Goal: Ask a question: Seek information or help from site administrators or community

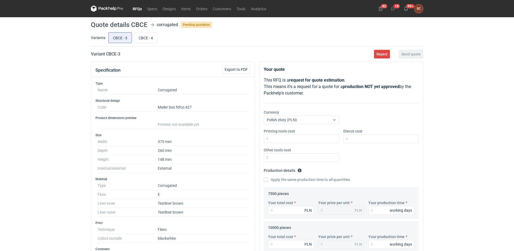
scroll to position [54, 0]
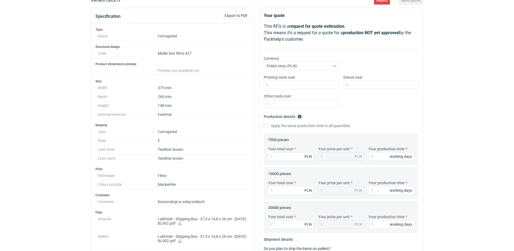
click at [182, 223] on icon at bounding box center [180, 224] width 4 height 4
click at [182, 239] on icon at bounding box center [180, 241] width 4 height 4
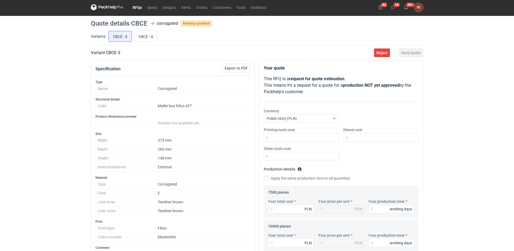
scroll to position [0, 0]
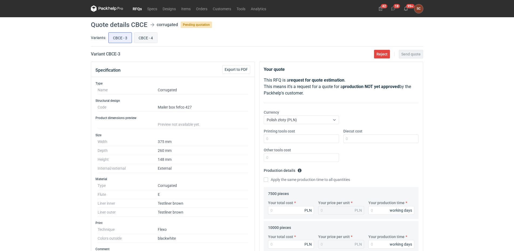
click at [143, 39] on input "CBCE - 4" at bounding box center [145, 38] width 23 height 10
radio input "true"
click at [119, 37] on input "CBCE - 3" at bounding box center [120, 38] width 23 height 10
radio input "true"
click at [307, 137] on input "Printing tools cost" at bounding box center [301, 138] width 75 height 9
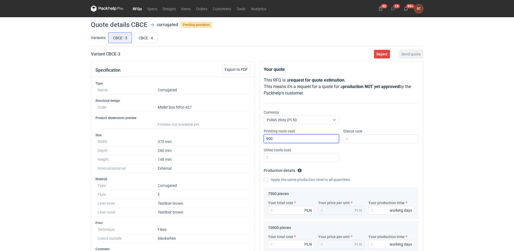
type input "900"
click at [387, 170] on fieldset "Production details Please provide the expected time of production in working da…" at bounding box center [341, 176] width 155 height 21
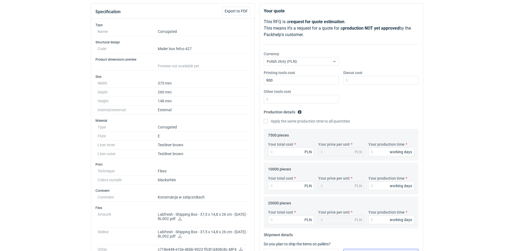
scroll to position [54, 0]
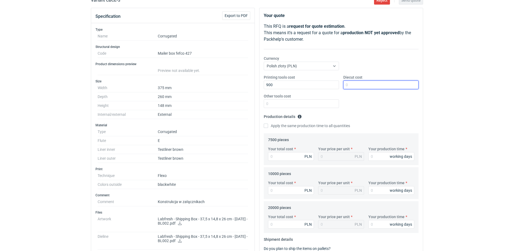
drag, startPoint x: 348, startPoint y: 86, endPoint x: 332, endPoint y: 97, distance: 19.6
click at [332, 97] on div "Printing tools cost 900 Diecut cost Other tools cost" at bounding box center [340, 94] width 159 height 38
type input "2700"
drag, startPoint x: 382, startPoint y: 113, endPoint x: 314, endPoint y: 118, distance: 68.9
click at [382, 113] on fieldset "Production details Please provide the expected time of production in working da…" at bounding box center [341, 122] width 155 height 21
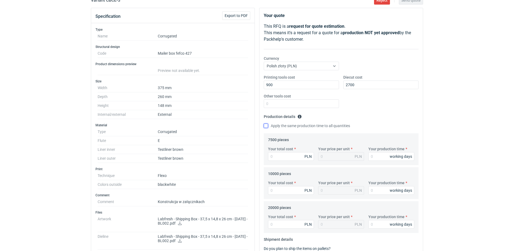
click at [266, 126] on input "Apply the same production time to all quantities" at bounding box center [266, 126] width 4 height 4
checkbox input "true"
click at [380, 156] on input "Your production time" at bounding box center [391, 156] width 46 height 9
type input "1"
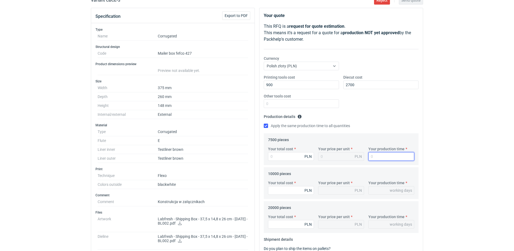
type input "1"
type input "12"
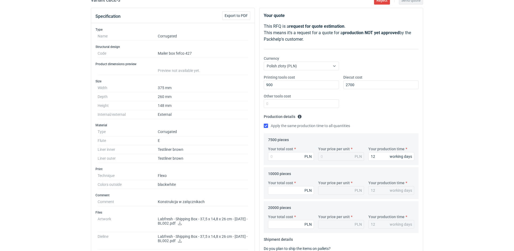
click at [386, 111] on div "Printing tools cost 900 Diecut cost 2700 Other tools cost" at bounding box center [340, 94] width 159 height 38
click at [278, 158] on input "Your total cost" at bounding box center [291, 156] width 46 height 9
click at [298, 155] on input "Your total cost" at bounding box center [291, 156] width 46 height 9
type input "11100"
type input "1.48"
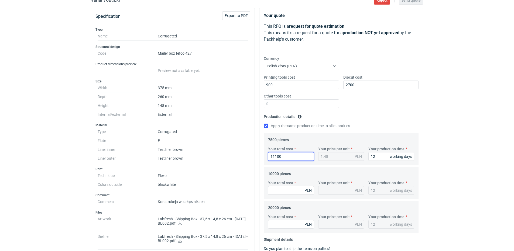
type input "11100"
click at [402, 103] on div "Printing tools cost 900 Diecut cost 2700 Other tools cost" at bounding box center [340, 94] width 159 height 38
click at [280, 187] on input "Your total cost" at bounding box center [291, 190] width 46 height 9
drag, startPoint x: 278, startPoint y: 186, endPoint x: 279, endPoint y: 190, distance: 3.8
click at [278, 186] on input "Your total cost" at bounding box center [291, 190] width 46 height 9
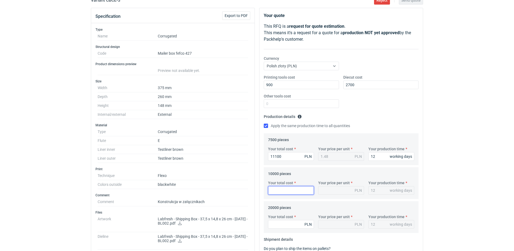
click at [279, 192] on input "Your total cost" at bounding box center [291, 190] width 46 height 9
type input "13500"
type input "1.35"
type input "13500"
click at [378, 115] on fieldset "Production details Please provide the expected time of production in working da…" at bounding box center [341, 122] width 155 height 21
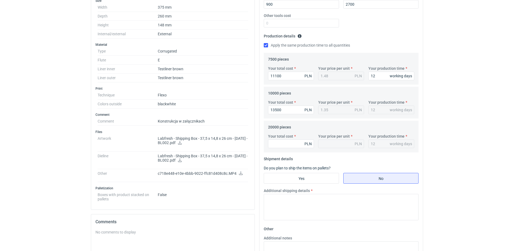
scroll to position [135, 0]
click at [292, 144] on input "Your total cost" at bounding box center [291, 143] width 46 height 9
click at [278, 144] on input "Your total cost" at bounding box center [291, 143] width 46 height 9
type input "24600"
type input "1.23"
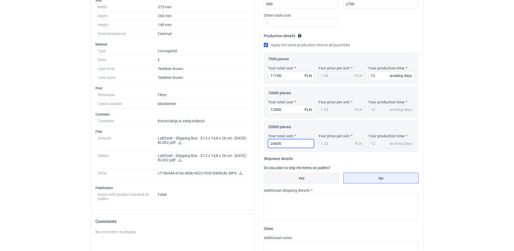
type input "24600"
click at [321, 179] on input "Yes" at bounding box center [301, 178] width 75 height 10
radio input "true"
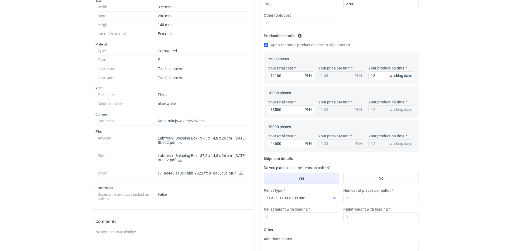
click at [333, 198] on icon at bounding box center [334, 198] width 4 height 4
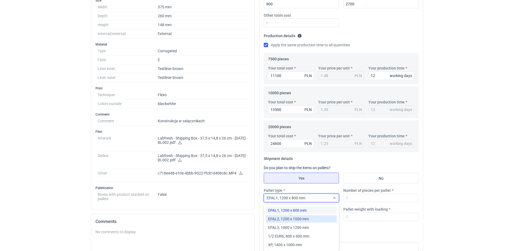
click at [323, 217] on div "EPAL2, 1200 x 1000 mm" at bounding box center [301, 218] width 67 height 5
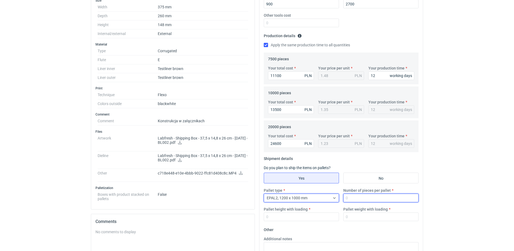
click at [350, 198] on input "Number of pieces per pallet" at bounding box center [380, 198] width 75 height 9
type input "1000"
click at [304, 221] on div "Pallet type EPAL2, 1200 x 1000 mm Number of pieces per pallet 1000 Pallet heigh…" at bounding box center [340, 207] width 159 height 38
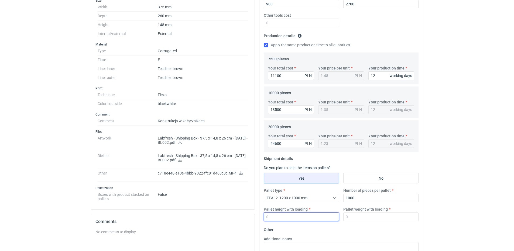
click at [303, 220] on input "Pallet height with loading" at bounding box center [301, 217] width 75 height 9
type input "1800"
click at [377, 217] on input "Pallet weight with loading" at bounding box center [380, 217] width 75 height 9
type input "350"
click at [291, 250] on textarea "Additional notes" at bounding box center [341, 255] width 155 height 26
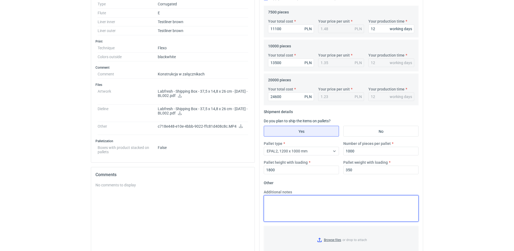
scroll to position [227, 0]
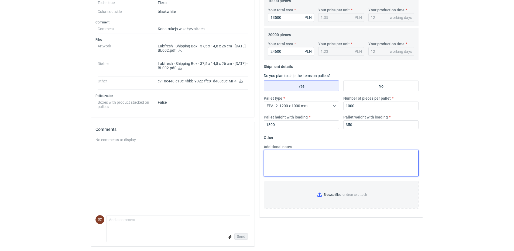
click at [292, 164] on textarea "Additional notes" at bounding box center [341, 163] width 155 height 26
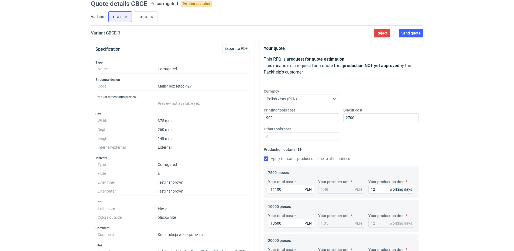
scroll to position [12, 0]
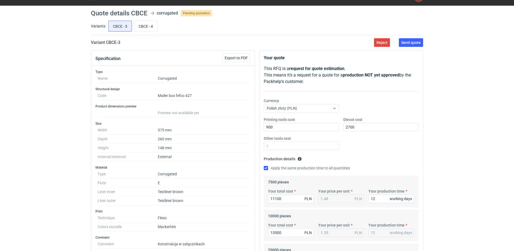
click at [385, 104] on div "Currency Polish złoty (PLN)" at bounding box center [340, 107] width 159 height 19
click at [406, 43] on span "Send quote" at bounding box center [410, 43] width 19 height 4
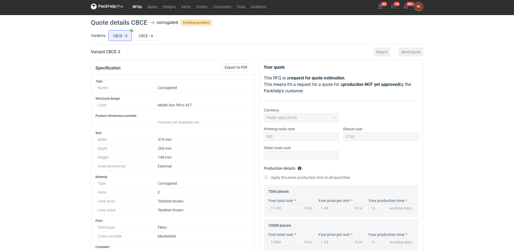
scroll to position [0, 0]
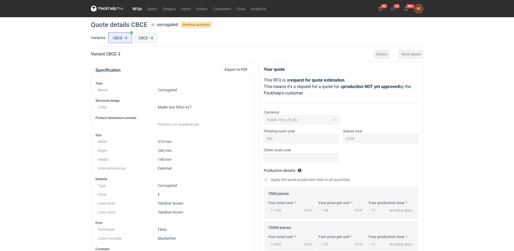
click at [140, 39] on input "CBCE - 4" at bounding box center [145, 38] width 23 height 10
radio input "true"
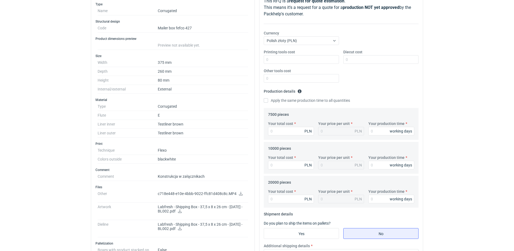
scroll to position [108, 0]
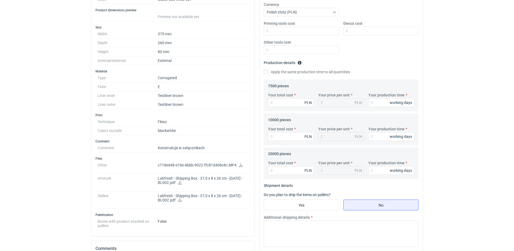
click at [240, 165] on icon at bounding box center [241, 165] width 4 height 4
click at [182, 183] on icon at bounding box center [180, 183] width 4 height 4
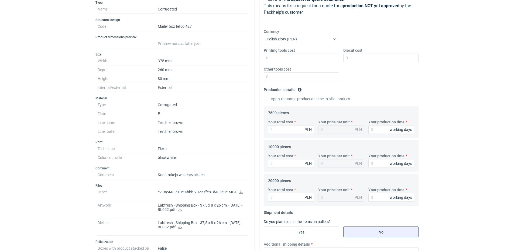
scroll to position [0, 0]
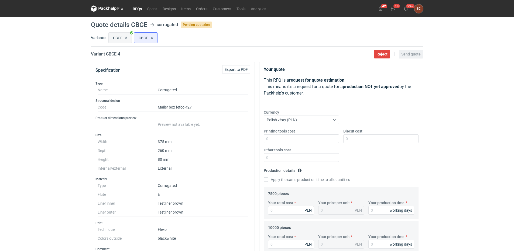
click at [108, 34] on label "CBCE - 3" at bounding box center [119, 37] width 23 height 11
click at [109, 34] on input "CBCE - 3" at bounding box center [120, 38] width 23 height 10
radio input "true"
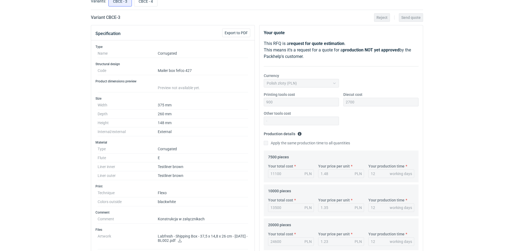
scroll to position [108, 0]
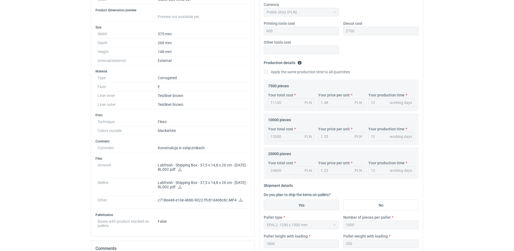
click at [182, 186] on icon at bounding box center [180, 187] width 4 height 4
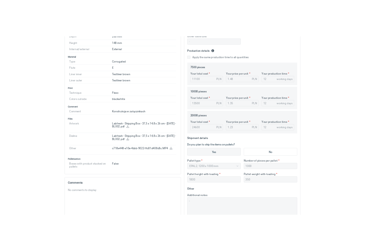
scroll to position [227, 0]
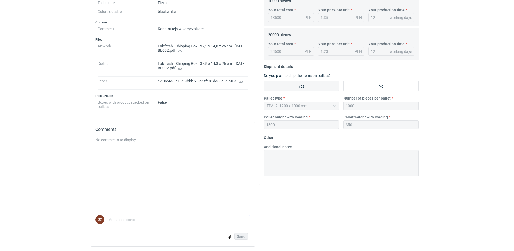
click at [141, 221] on textarea "Comment message" at bounding box center [178, 221] width 143 height 11
drag, startPoint x: 174, startPoint y: 227, endPoint x: 176, endPoint y: 224, distance: 3.4
click at [174, 226] on form "Comment message nIE POLICZONE PASKI KLEJOWE PONIEWA Send" at bounding box center [178, 228] width 144 height 27
drag, startPoint x: 89, startPoint y: 217, endPoint x: 70, endPoint y: 217, distance: 19.4
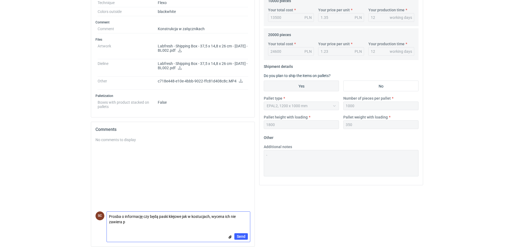
scroll to position [0, 0]
click at [117, 217] on textarea "Prosba o informację czy będą paski klejowe jak w kostucjach, wycena ich nie zaw…" at bounding box center [178, 219] width 143 height 15
click at [199, 216] on textarea "Prośba o informację czy będą paski klejowe jak w kostucjach, wycena ich nie zaw…" at bounding box center [178, 219] width 143 height 15
click at [200, 224] on textarea "Prośba o informację czy będą paski klejowe jak w kostrucjach, wycena ich nie za…" at bounding box center [178, 219] width 143 height 15
click at [203, 217] on textarea "Prośba o informację czy będą paski klejowe jak w kostrucjach, wycena ich nie za…" at bounding box center [178, 219] width 143 height 15
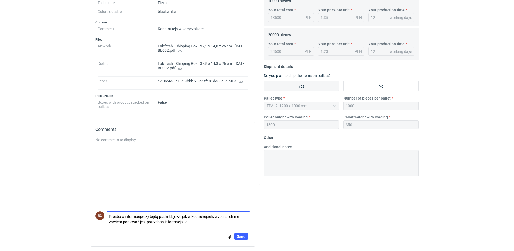
click at [198, 216] on textarea "Prośba o informację czy będą paski klejowe jak w kostrukcjach, wycena ich nie z…" at bounding box center [178, 219] width 143 height 15
click at [161, 228] on form "Comment message Prośba o informację czy będą paski klejowe jak w konstrukcjach,…" at bounding box center [178, 227] width 144 height 31
click at [195, 222] on textarea "Prośba o informację czy będą paski klejowe jak w konstrukcjach, wycena ich nie …" at bounding box center [178, 219] width 143 height 15
type textarea "Prośba o informację czy będą paski klejowe jak w konstrukcjach, wycena ich nie …"
click at [234, 236] on button "Send" at bounding box center [240, 236] width 13 height 6
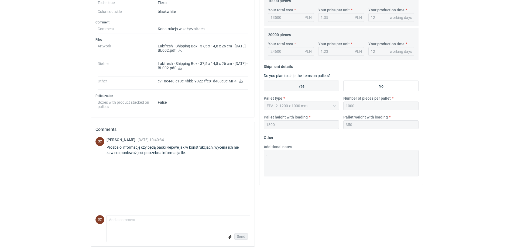
click at [194, 153] on div "Prośba o informację czy będą paski klejowe jak w konstrukcjach, wycena ich nie …" at bounding box center [178, 150] width 144 height 11
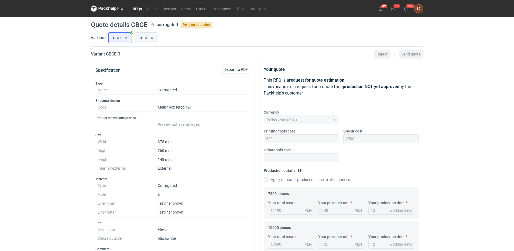
click at [149, 35] on input "CBCE - 4" at bounding box center [145, 38] width 23 height 10
radio input "true"
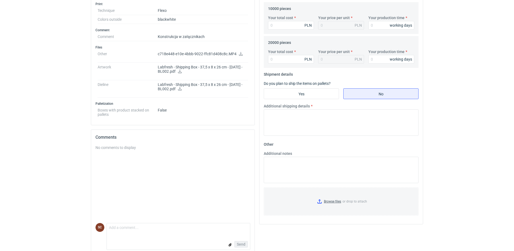
scroll to position [227, 0]
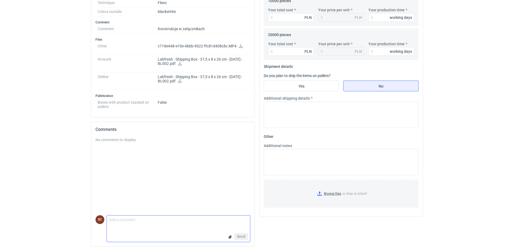
click at [134, 219] on textarea "Comment message" at bounding box center [178, 221] width 143 height 11
click at [184, 221] on textarea "Prosze o informację ile pasków klejowych - ieamy w specyfikacji" at bounding box center [178, 221] width 143 height 11
click at [220, 221] on textarea "Prosze o informację ile pasków klejowych - nie mamy w specyfikacji" at bounding box center [178, 221] width 143 height 11
click at [224, 220] on textarea "Prosze o informację ile pasków klejowych - nie mamy w specyfikacji" at bounding box center [178, 221] width 143 height 11
click at [120, 221] on textarea "Prosze o informację ile pasków klejowych - nie mamy w specyfikacji" at bounding box center [178, 221] width 143 height 11
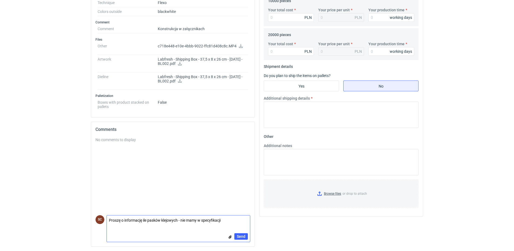
type textarea "Proszę o informację ile pasków klejowych - nie mamy w specyfikacji"
click at [156, 233] on div "Send" at bounding box center [178, 236] width 143 height 11
click at [243, 236] on span "Send" at bounding box center [241, 237] width 9 height 4
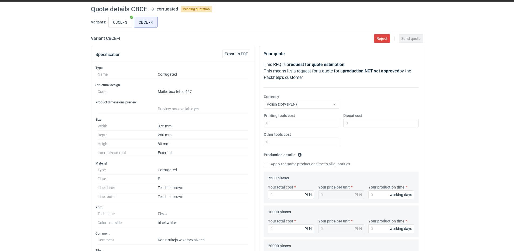
scroll to position [0, 0]
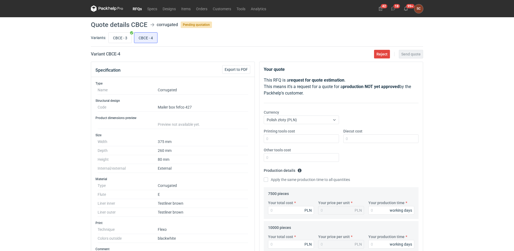
click at [139, 8] on link "RFQs" at bounding box center [137, 8] width 15 height 6
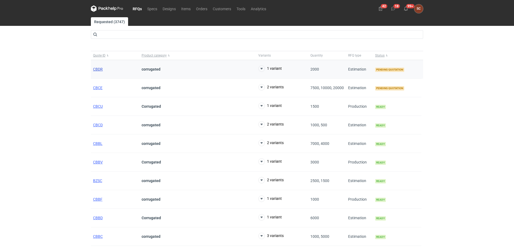
click at [99, 68] on span "CBDR" at bounding box center [98, 69] width 10 height 4
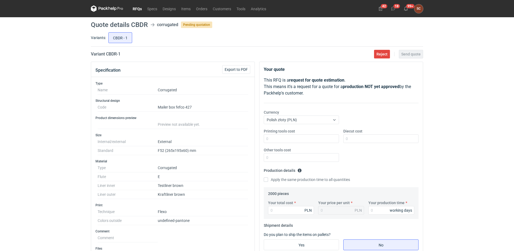
click at [140, 8] on link "RFQs" at bounding box center [137, 8] width 15 height 6
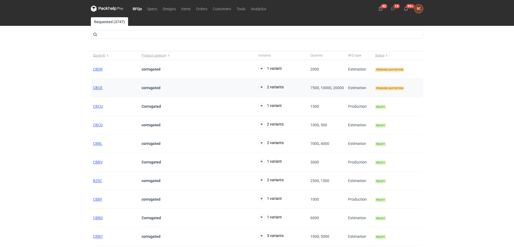
click at [101, 88] on span "CBCE" at bounding box center [97, 88] width 9 height 4
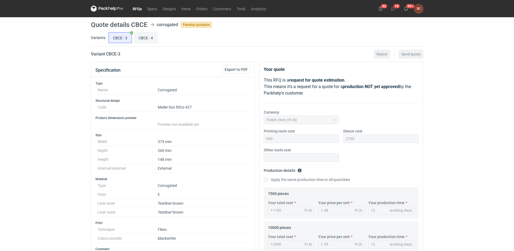
click at [148, 41] on input "CBCE - 4" at bounding box center [145, 38] width 23 height 10
radio input "true"
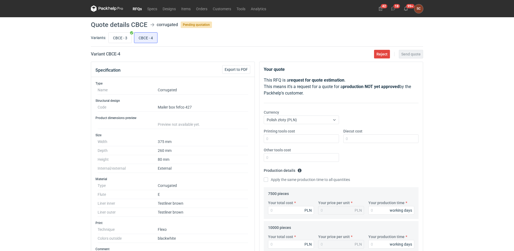
click at [139, 8] on link "RFQs" at bounding box center [137, 8] width 15 height 6
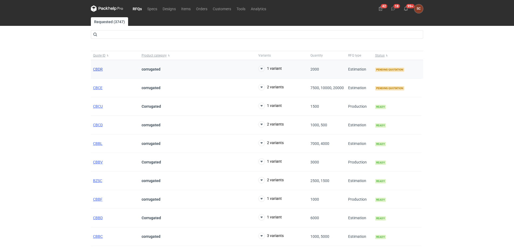
click at [100, 70] on span "CBDR" at bounding box center [98, 69] width 10 height 4
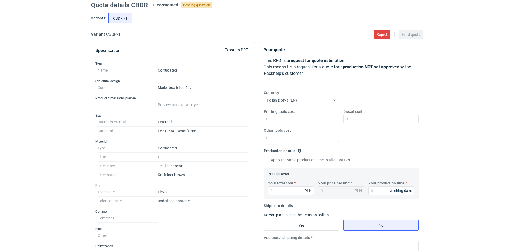
scroll to position [81, 0]
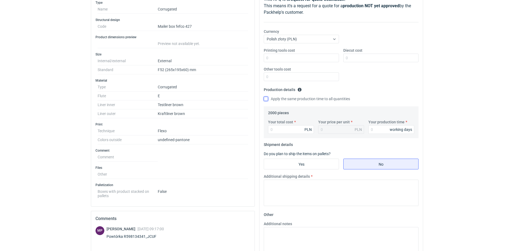
click at [266, 98] on input "Apply the same production time to all quantities" at bounding box center [266, 99] width 4 height 4
checkbox input "true"
click at [275, 130] on input "Your total cost" at bounding box center [291, 129] width 46 height 9
click at [277, 131] on input "Your total cost" at bounding box center [291, 129] width 46 height 9
type input "280"
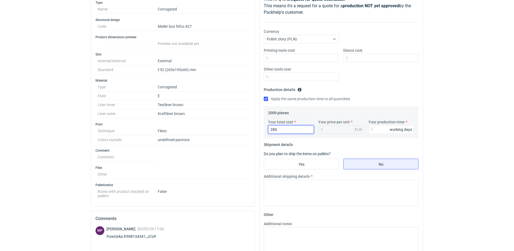
type input "0.14"
type input "2"
type input "2180"
type input "1.09"
type input "2180"
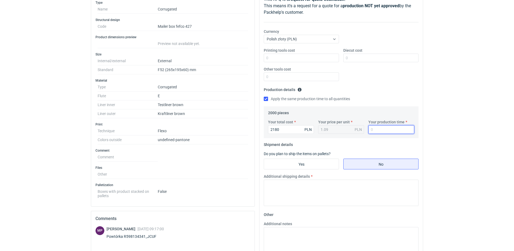
click at [377, 131] on input "Your production time" at bounding box center [391, 129] width 46 height 9
type input "12"
click at [298, 165] on input "Yes" at bounding box center [301, 164] width 75 height 10
radio input "true"
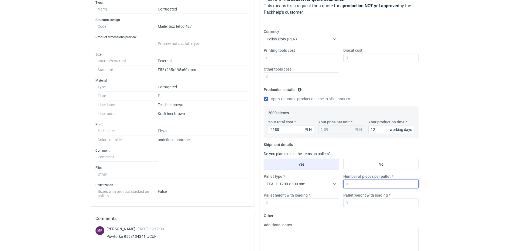
click at [357, 185] on input "Number of pieces per pallet" at bounding box center [380, 184] width 75 height 9
type input "2000"
click at [288, 201] on input "Pallet height with loading" at bounding box center [301, 203] width 75 height 9
type input "1800"
click at [374, 204] on input "Pallet weight with loading" at bounding box center [380, 203] width 75 height 9
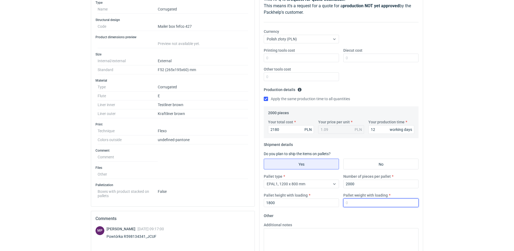
click at [356, 203] on input "Pallet weight with loading" at bounding box center [380, 203] width 75 height 9
type input "250"
click at [317, 244] on textarea "Additional notes" at bounding box center [341, 241] width 155 height 26
click at [316, 240] on textarea "Additional notes" at bounding box center [341, 241] width 155 height 26
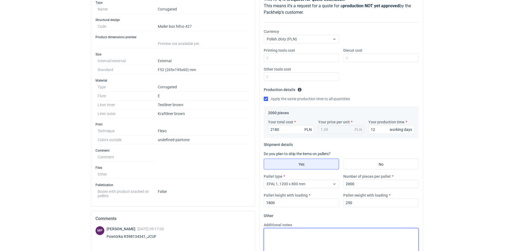
scroll to position [0, 0]
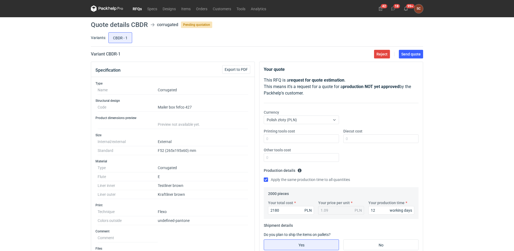
click at [364, 162] on div "Printing tools cost Diecut cost Other tools cost" at bounding box center [340, 148] width 159 height 38
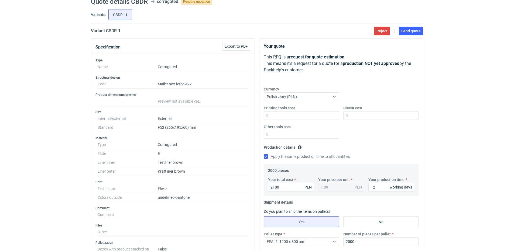
scroll to position [81, 0]
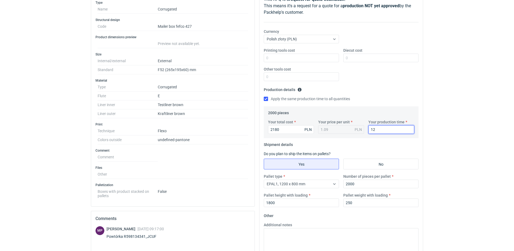
drag, startPoint x: 380, startPoint y: 129, endPoint x: 334, endPoint y: 138, distance: 47.1
click at [336, 137] on div "Your total cost 2180 PLN Your price per unit 1.09 PLN Your production time 12 w…" at bounding box center [341, 128] width 150 height 19
type input "10"
click at [355, 150] on fieldset "Shipment details Do you plan to ship the items on pallets? Yes No Pallet type E…" at bounding box center [341, 175] width 155 height 71
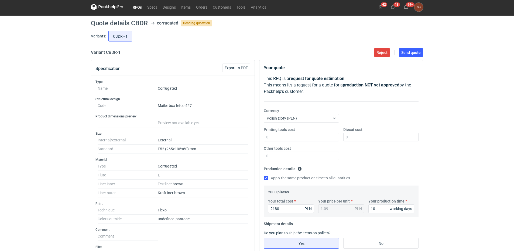
scroll to position [0, 0]
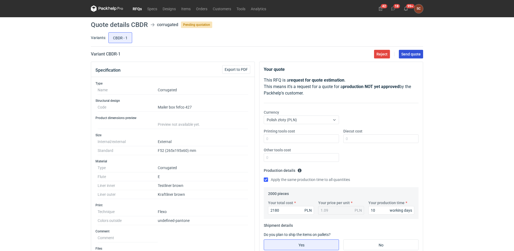
click at [405, 56] on span "Send quote" at bounding box center [410, 54] width 19 height 4
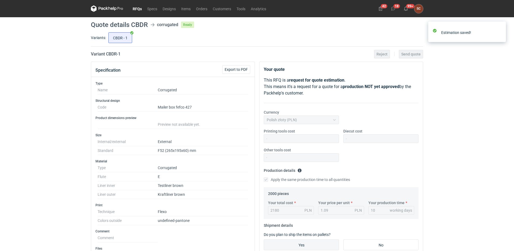
click at [137, 8] on link "RFQs" at bounding box center [137, 8] width 15 height 6
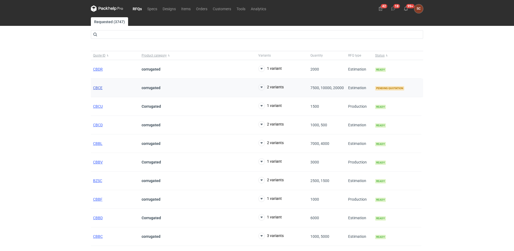
click at [96, 86] on span "CBCE" at bounding box center [97, 88] width 9 height 4
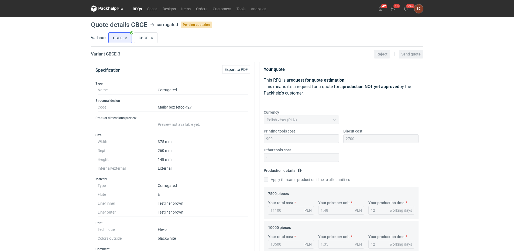
click at [32, 106] on div "RFQs Specs Designs Items Orders Customers Tools Analytics 42 18 99+ SC [PERSON_…" at bounding box center [257, 125] width 514 height 251
click at [147, 34] on input "CBCE - 4" at bounding box center [145, 38] width 23 height 10
radio input "true"
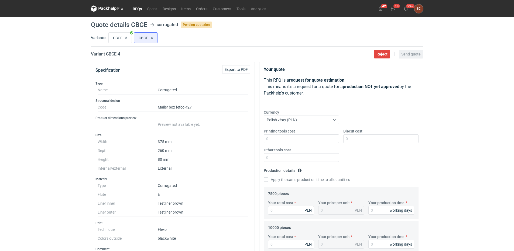
click at [139, 10] on link "RFQs" at bounding box center [137, 8] width 15 height 6
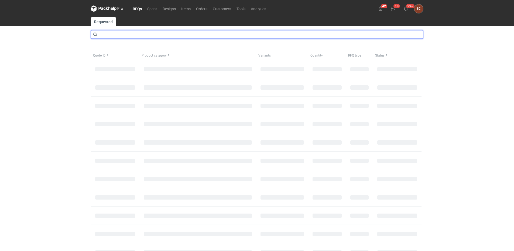
click at [131, 37] on input "text" at bounding box center [257, 34] width 332 height 9
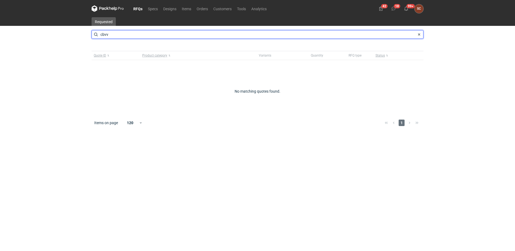
click at [123, 33] on input "cbvv" at bounding box center [258, 34] width 332 height 9
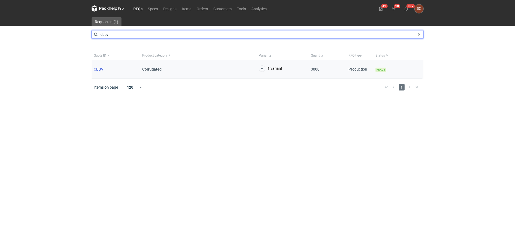
type input "cbbv"
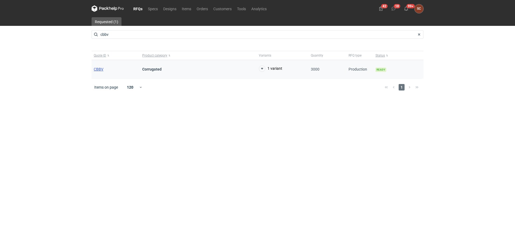
click at [102, 67] on span "CBBV" at bounding box center [99, 69] width 10 height 4
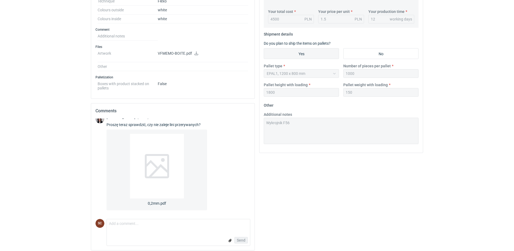
scroll to position [215, 0]
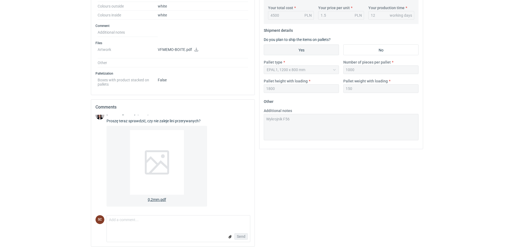
click at [179, 152] on div at bounding box center [157, 162] width 54 height 65
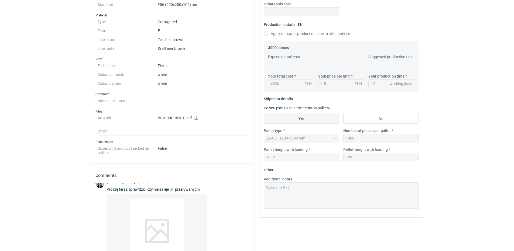
scroll to position [0, 0]
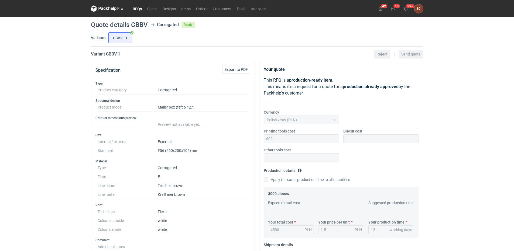
click at [138, 8] on link "RFQs" at bounding box center [137, 8] width 15 height 6
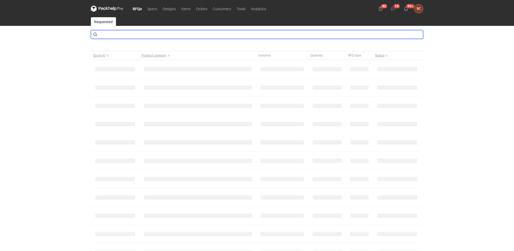
click at [112, 34] on input "text" at bounding box center [257, 34] width 332 height 9
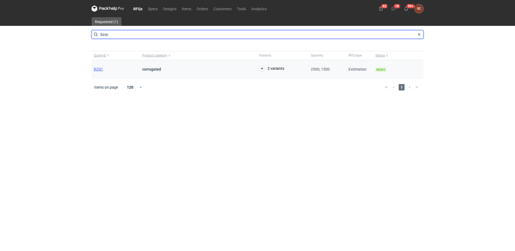
type input "bzsc"
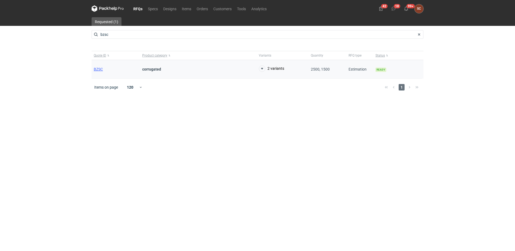
click at [98, 67] on div "BZSC" at bounding box center [116, 69] width 49 height 19
click at [99, 69] on span "BZSC" at bounding box center [98, 69] width 9 height 4
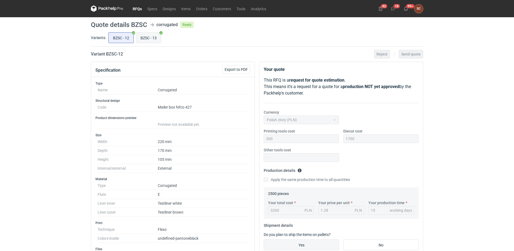
click at [147, 37] on input "BZSC - 13" at bounding box center [148, 38] width 25 height 10
radio input "true"
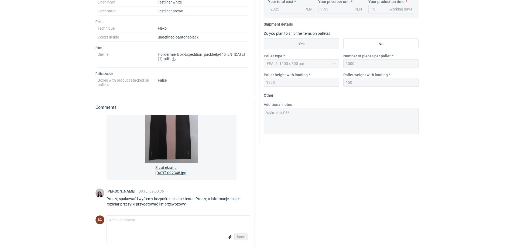
scroll to position [202, 0]
click at [138, 224] on textarea "Comment message" at bounding box center [178, 221] width 143 height 11
click at [110, 220] on textarea "paie [PERSON_NAME] Av" at bounding box center [178, 221] width 143 height 11
click at [147, 229] on form "Comment message [PERSON_NAME] Av Send" at bounding box center [178, 228] width 144 height 27
click at [159, 222] on textarea "[PERSON_NAME] Av" at bounding box center [178, 221] width 143 height 11
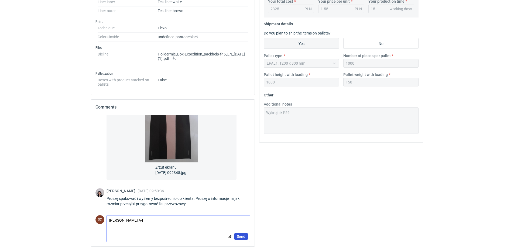
type textarea "[PERSON_NAME] A4"
click at [245, 236] on span "Send" at bounding box center [241, 237] width 9 height 4
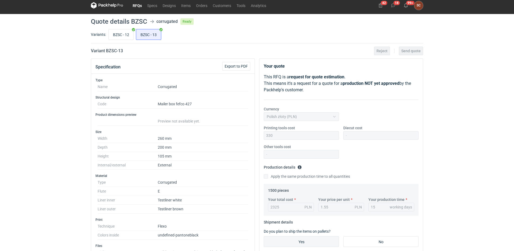
scroll to position [0, 0]
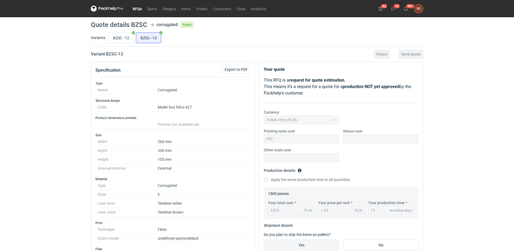
click at [141, 8] on link "RFQs" at bounding box center [137, 8] width 15 height 6
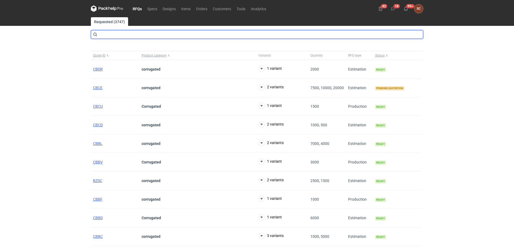
click at [113, 35] on input "text" at bounding box center [257, 34] width 332 height 9
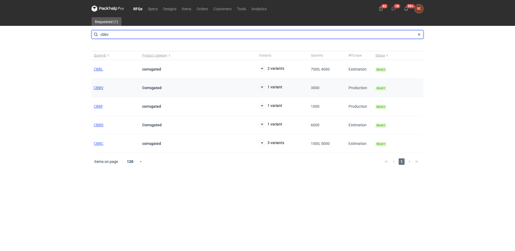
type input "cbbv"
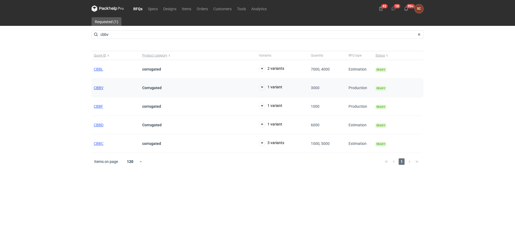
click at [102, 88] on span "CBBV" at bounding box center [99, 88] width 10 height 4
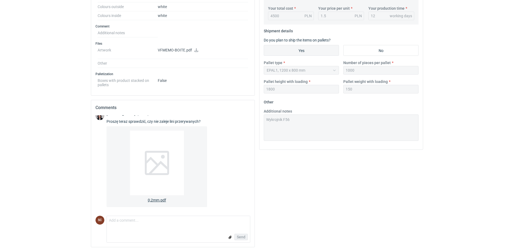
scroll to position [215, 0]
click at [137, 220] on textarea "Comment message" at bounding box center [178, 221] width 143 height 11
paste textarea "jest minimalne ryzyko, w takich tematach niestety trzeba wybrać czy mają wyjść …"
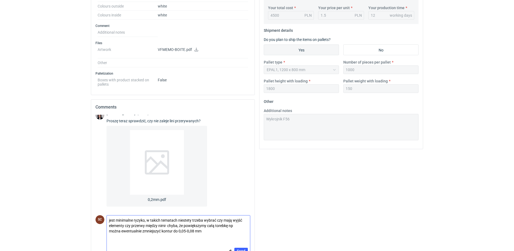
click at [109, 220] on textarea "jest minimalne ryzyko, w takich tematach niestety trzeba wybrać czy mają wyjść …" at bounding box center [178, 229] width 143 height 26
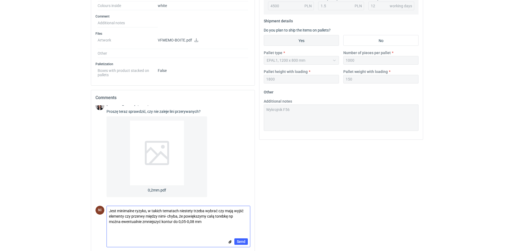
scroll to position [229, 0]
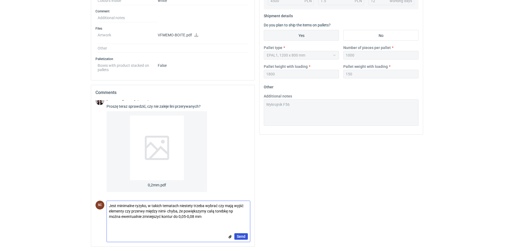
type textarea "Jest minimalne ryzyko, w takich tematach niestety trzeba wybrać czy mają wyjść …"
click at [243, 236] on span "Send" at bounding box center [241, 237] width 9 height 4
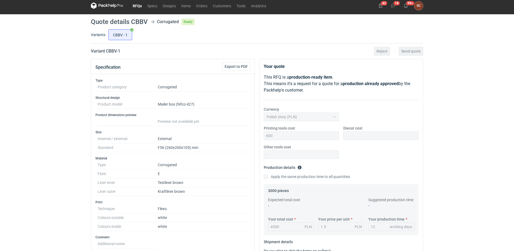
scroll to position [0, 0]
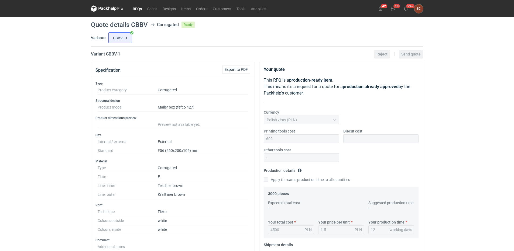
click at [137, 9] on link "RFQs" at bounding box center [137, 8] width 15 height 6
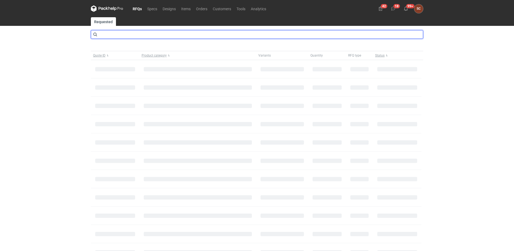
click at [120, 34] on input "text" at bounding box center [257, 34] width 332 height 9
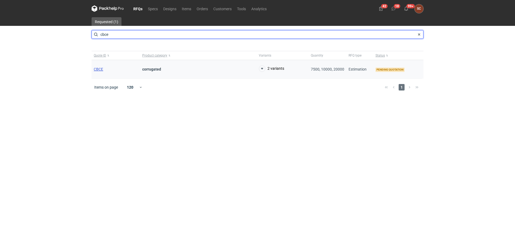
type input "cbce"
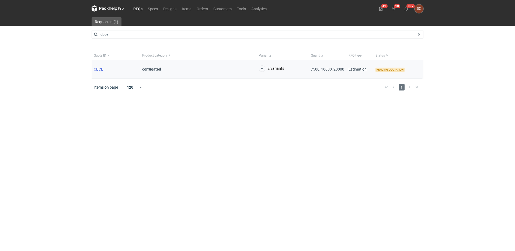
click at [100, 69] on span "CBCE" at bounding box center [98, 69] width 9 height 4
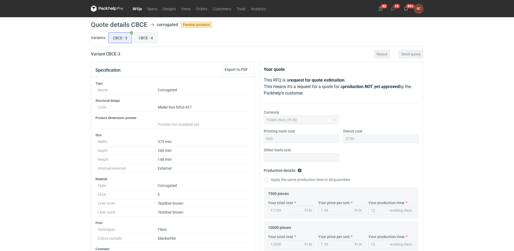
click at [143, 39] on input "CBCE - 4" at bounding box center [145, 38] width 23 height 10
radio input "true"
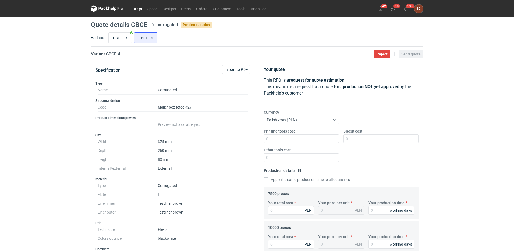
click at [112, 38] on input "CBCE - 3" at bounding box center [120, 38] width 23 height 10
radio input "true"
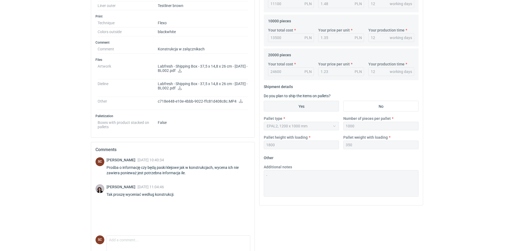
scroll to position [227, 0]
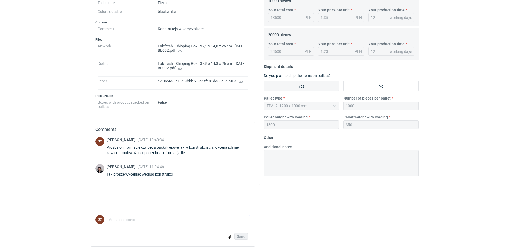
click at [125, 222] on textarea "Comment message" at bounding box center [178, 221] width 143 height 11
type textarea "Ile pasków klejowych mamy zastosować?"
click at [239, 236] on span "Send" at bounding box center [241, 237] width 9 height 4
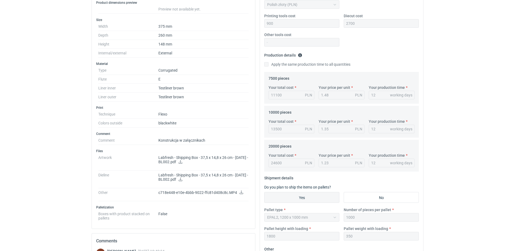
scroll to position [0, 0]
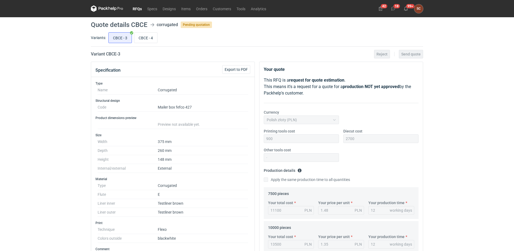
click at [136, 8] on link "RFQs" at bounding box center [137, 8] width 15 height 6
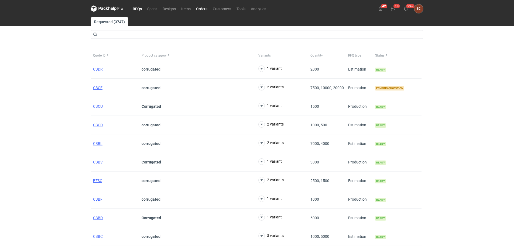
click at [207, 8] on link "Orders" at bounding box center [201, 8] width 17 height 6
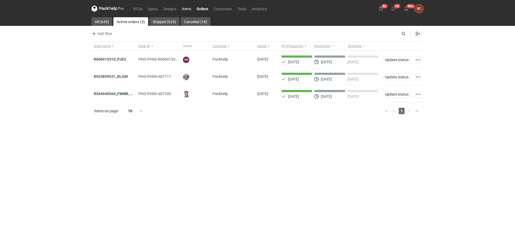
click at [183, 9] on link "Items" at bounding box center [186, 8] width 15 height 6
